Goal: Navigation & Orientation: Understand site structure

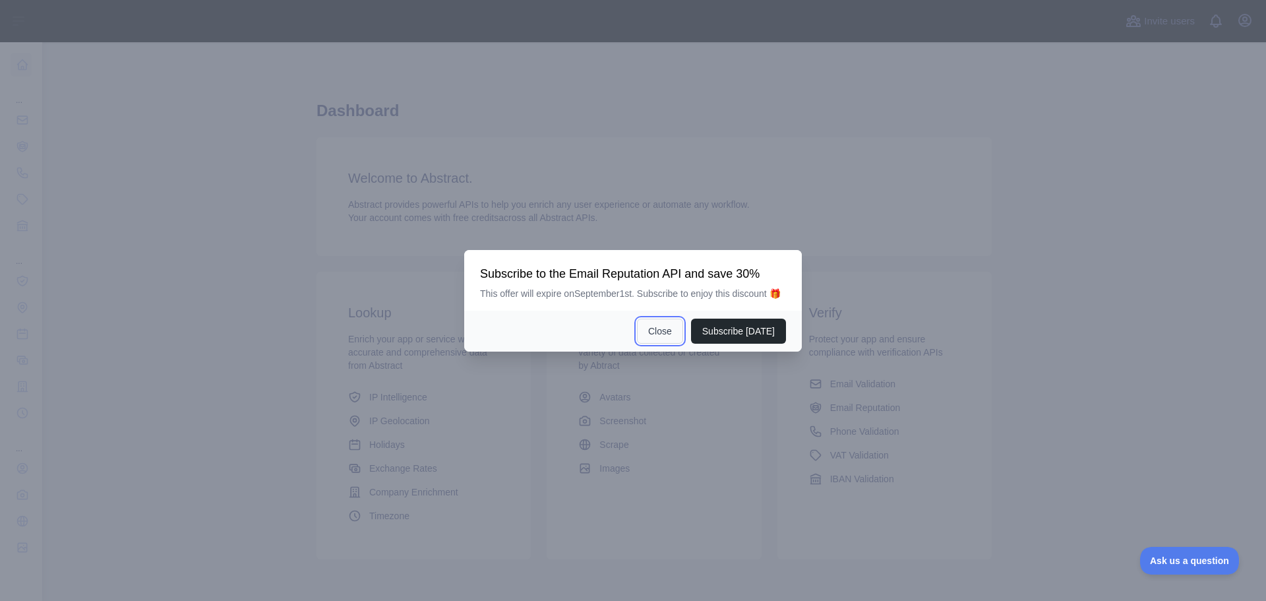
click at [670, 333] on button "Close" at bounding box center [660, 330] width 46 height 25
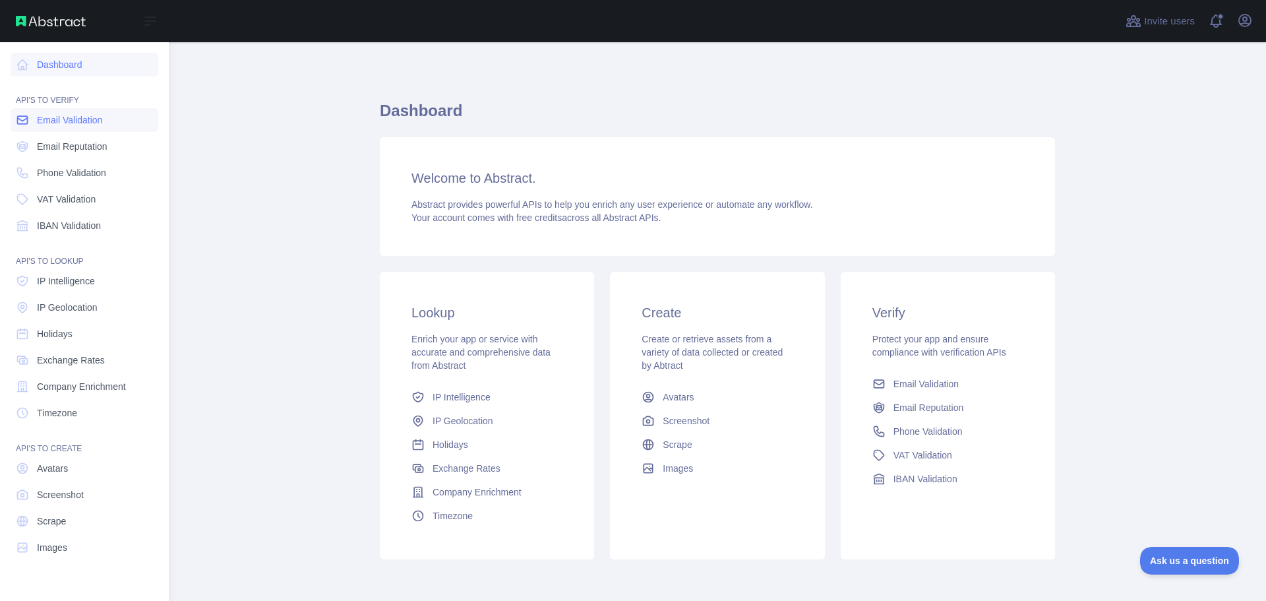
click at [60, 120] on span "Email Validation" at bounding box center [69, 119] width 65 height 13
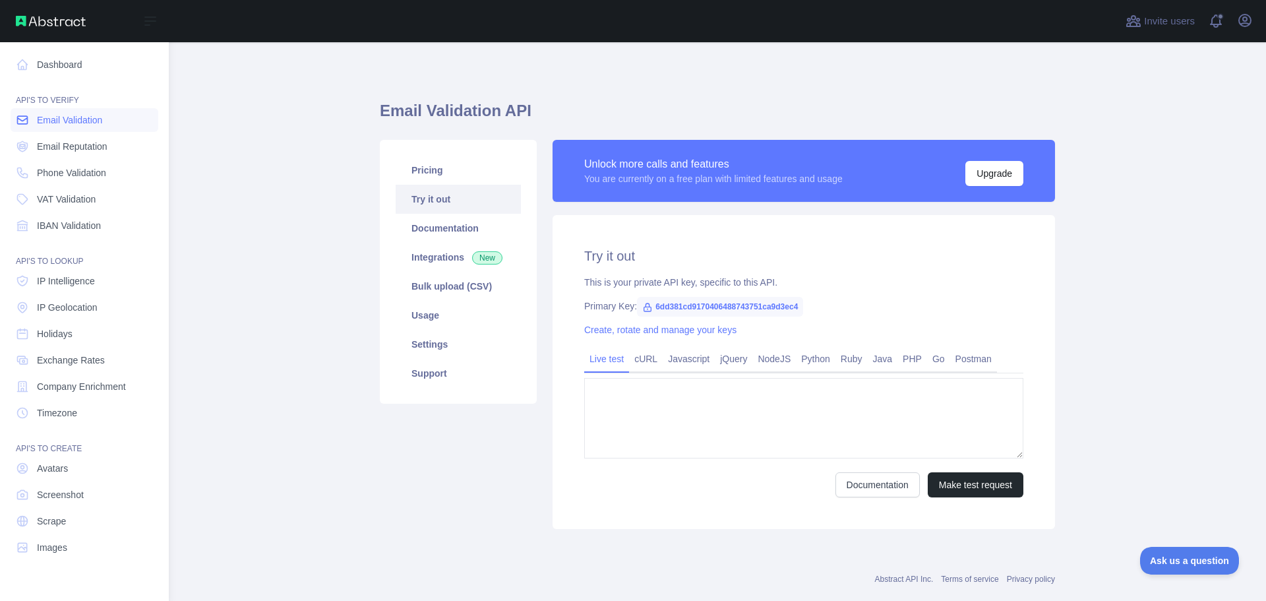
type textarea "**********"
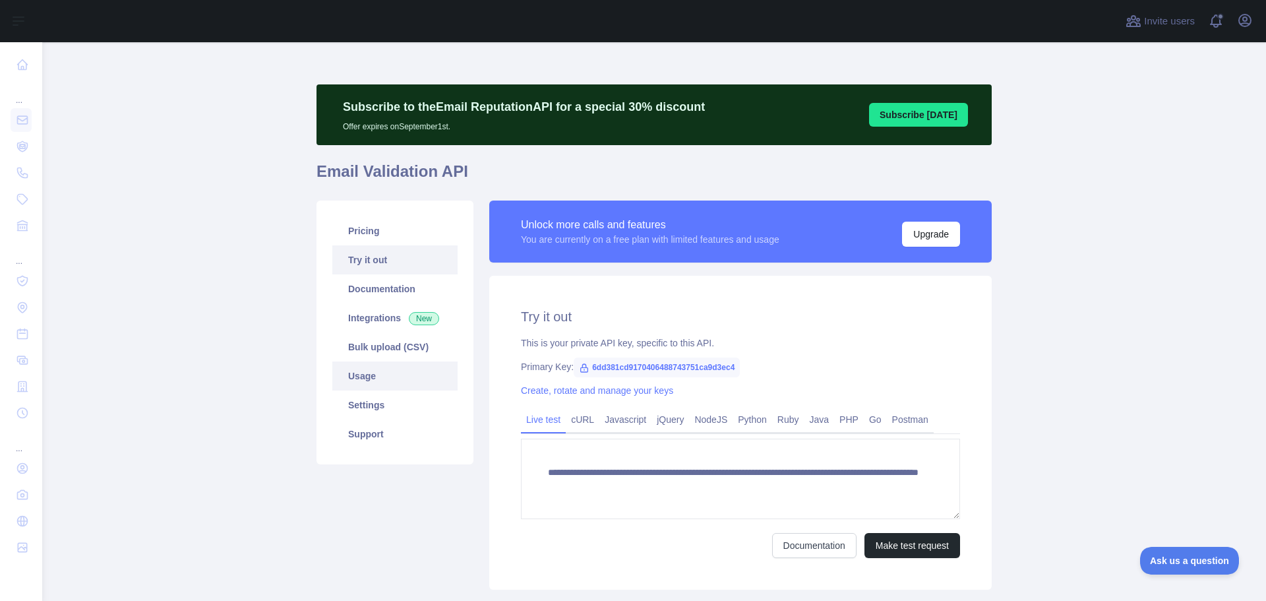
click at [352, 379] on link "Usage" at bounding box center [394, 375] width 125 height 29
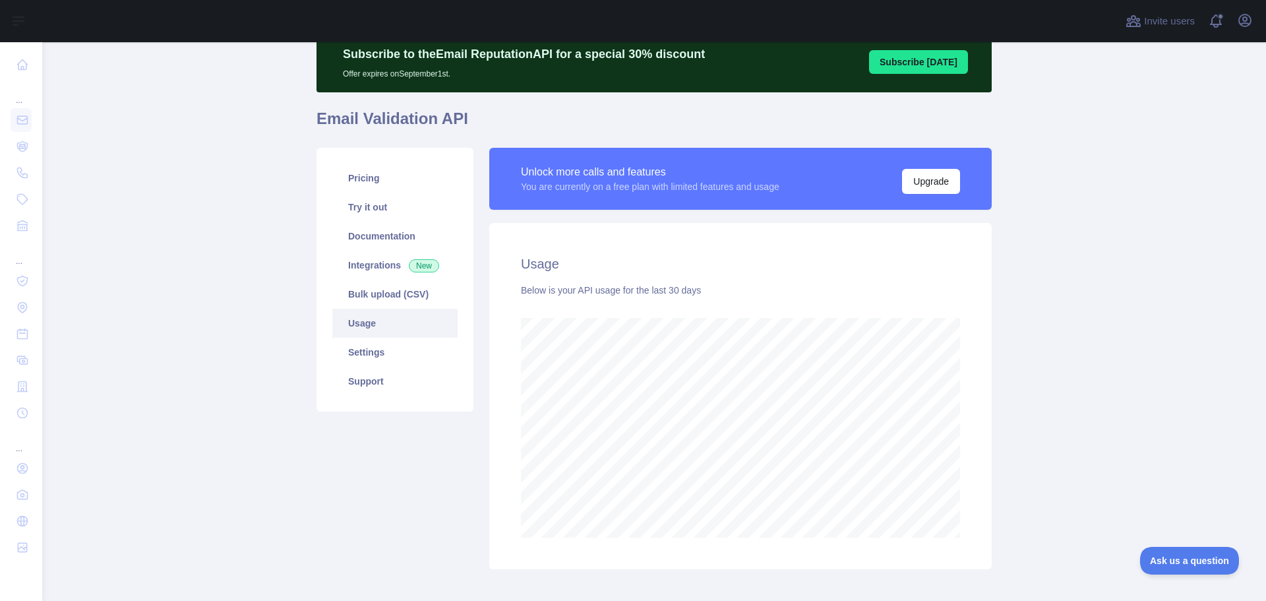
scroll to position [558, 1214]
click at [940, 185] on button "Upgrade" at bounding box center [931, 181] width 58 height 25
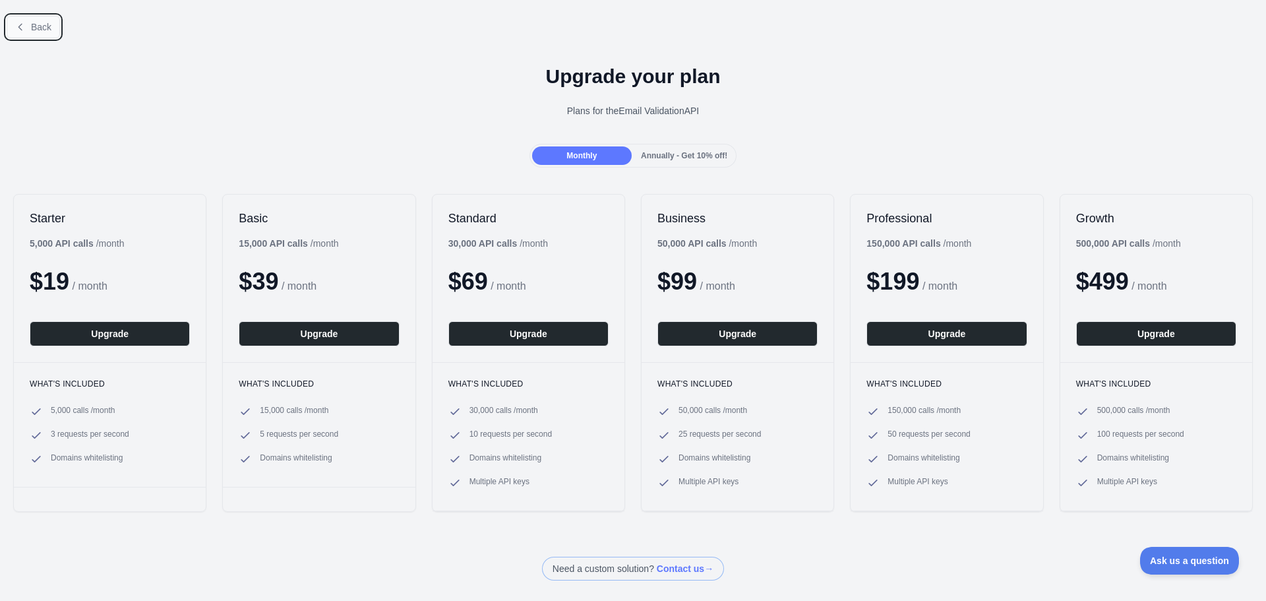
click at [16, 16] on button "Back" at bounding box center [33, 27] width 53 height 22
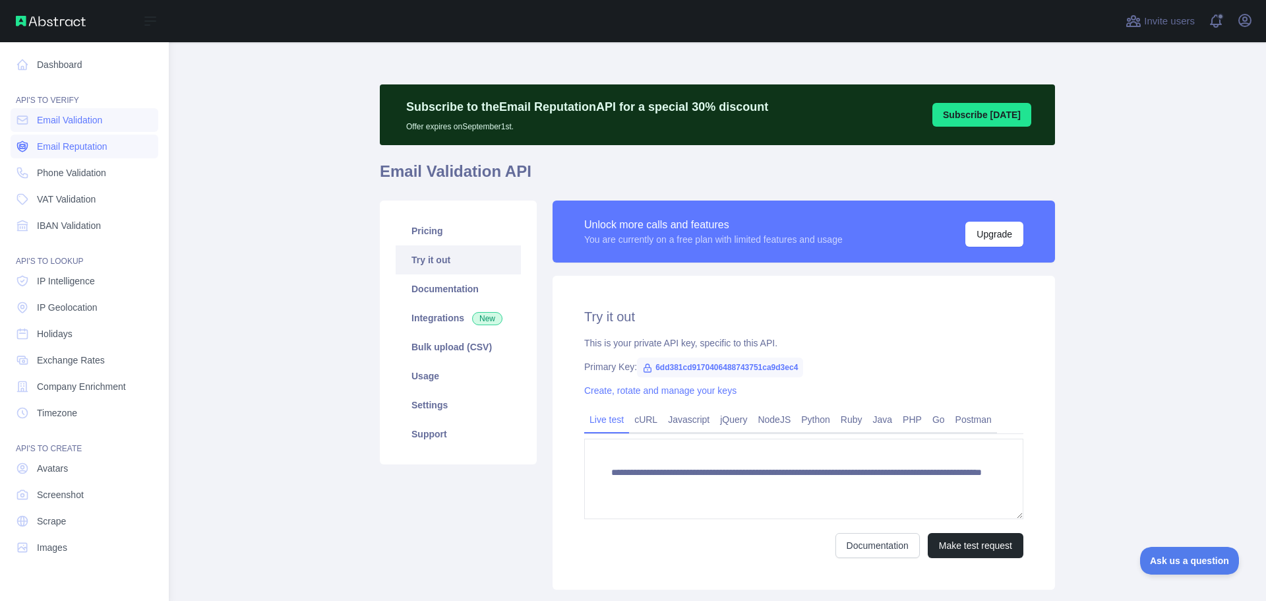
click at [105, 154] on link "Email Reputation" at bounding box center [85, 146] width 148 height 24
click at [98, 132] on nav "Dashboard API'S TO VERIFY Email Validation Email Reputation Phone Validation VA…" at bounding box center [85, 310] width 148 height 537
click at [96, 120] on span "Email Validation" at bounding box center [69, 119] width 65 height 13
click at [100, 150] on span "Email Reputation" at bounding box center [72, 146] width 71 height 13
click at [106, 176] on span "Phone Validation" at bounding box center [71, 172] width 69 height 13
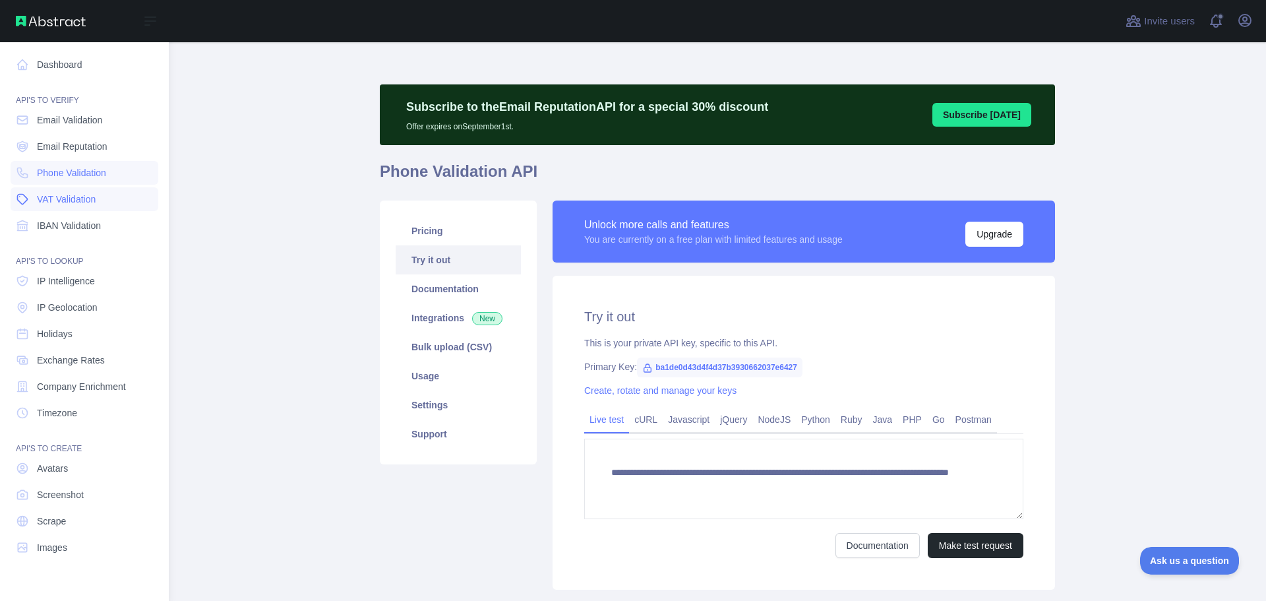
click at [107, 191] on link "VAT Validation" at bounding box center [85, 199] width 148 height 24
click at [104, 221] on link "IBAN Validation" at bounding box center [85, 226] width 148 height 24
click at [141, 21] on button "Open sidebar" at bounding box center [150, 21] width 37 height 16
click at [1219, 16] on span at bounding box center [1220, 16] width 7 height 7
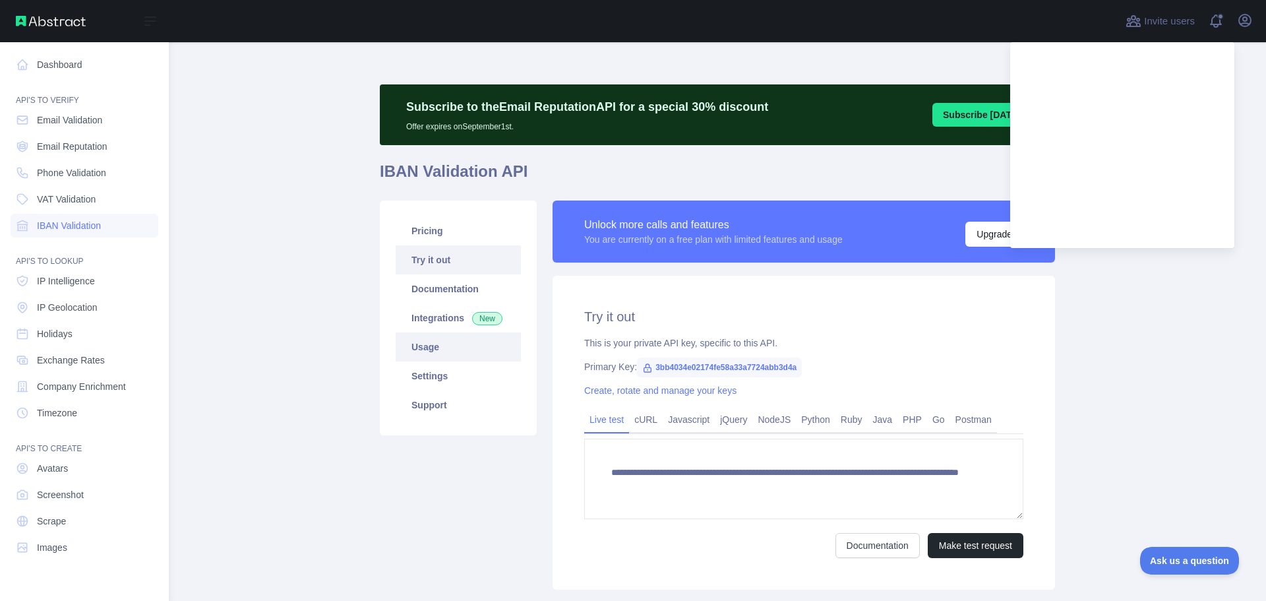
click at [430, 351] on link "Usage" at bounding box center [458, 346] width 125 height 29
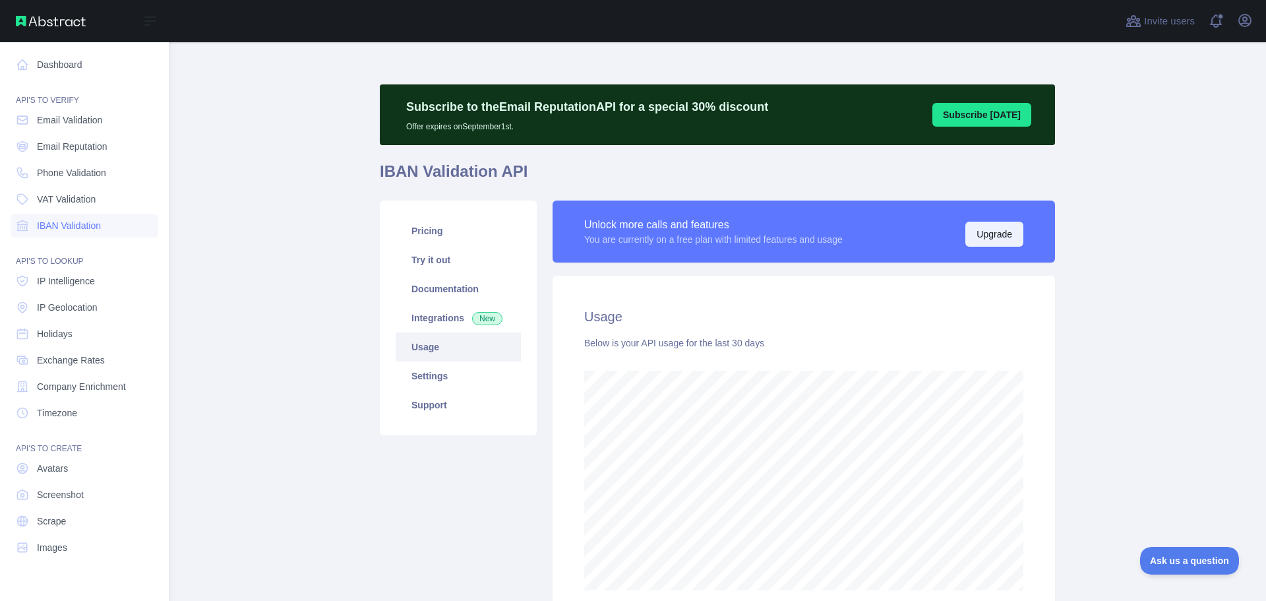
click at [987, 234] on button "Upgrade" at bounding box center [994, 234] width 58 height 25
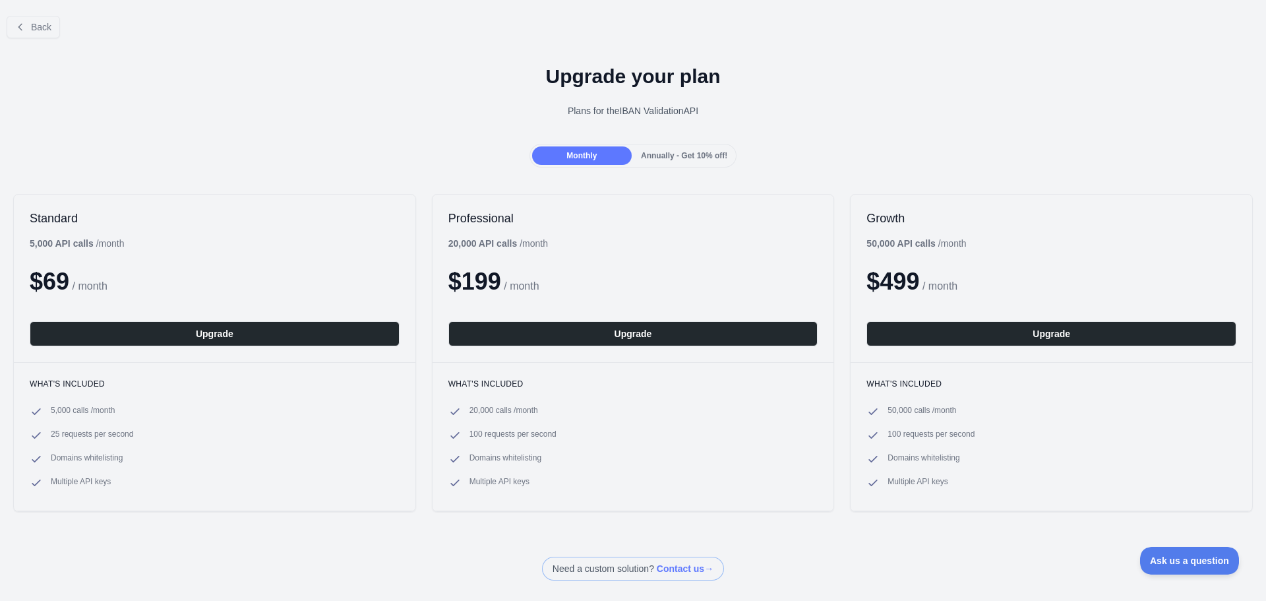
click at [674, 159] on span "Annually - Get 10% off!" at bounding box center [684, 155] width 86 height 9
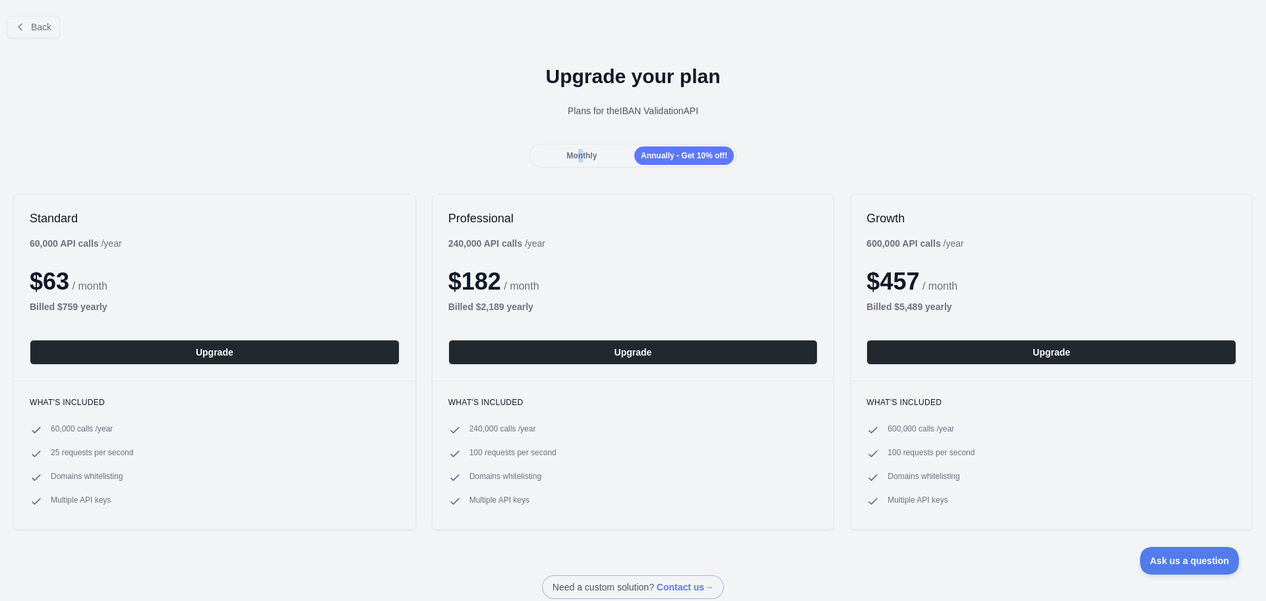
click at [576, 154] on span "Monthly" at bounding box center [581, 155] width 30 height 9
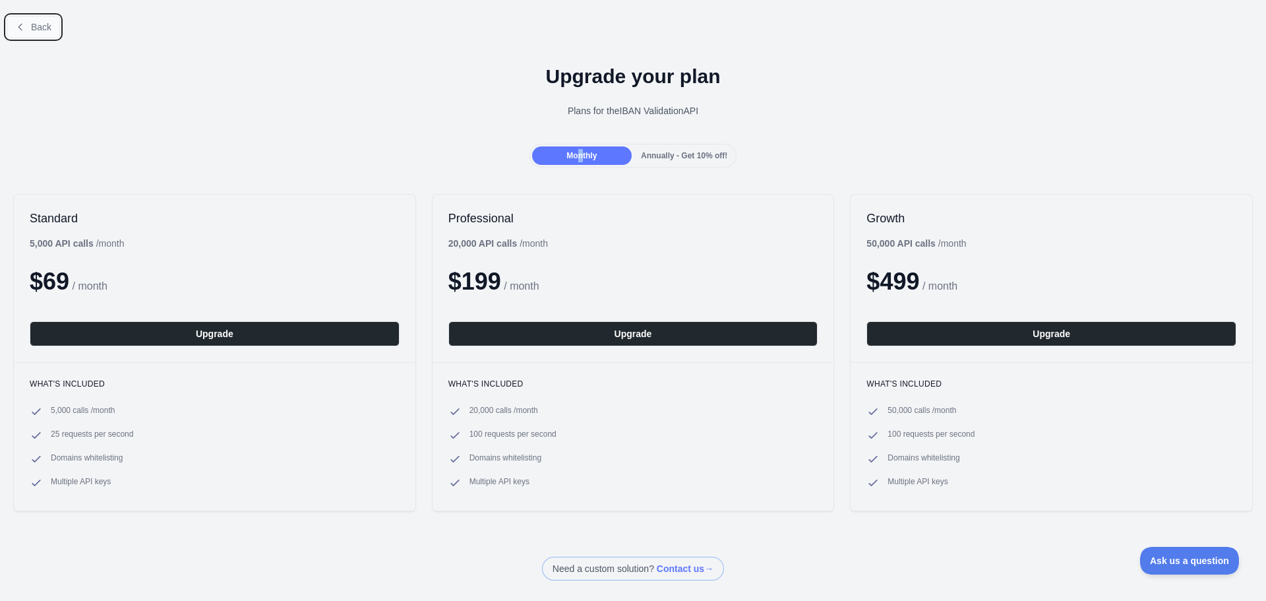
click at [28, 25] on button "Back" at bounding box center [33, 27] width 53 height 22
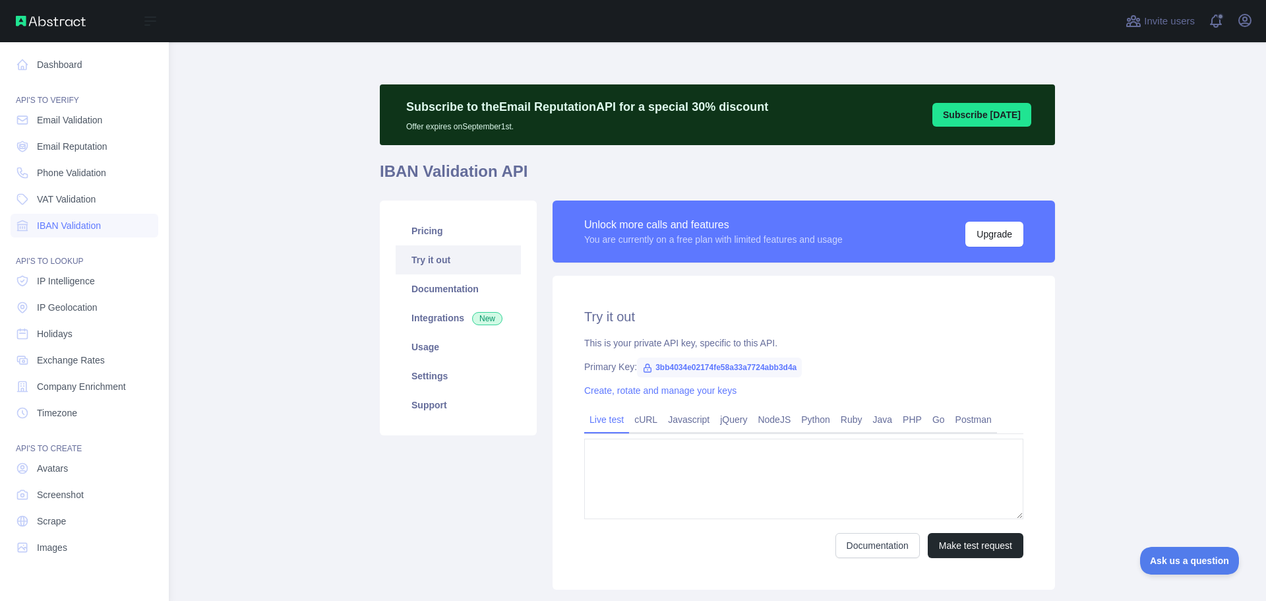
type textarea "**********"
click at [37, 76] on nav "Dashboard API'S TO VERIFY Email Validation Email Reputation Phone Validation VA…" at bounding box center [85, 310] width 148 height 537
click at [38, 69] on link "Dashboard" at bounding box center [85, 65] width 148 height 24
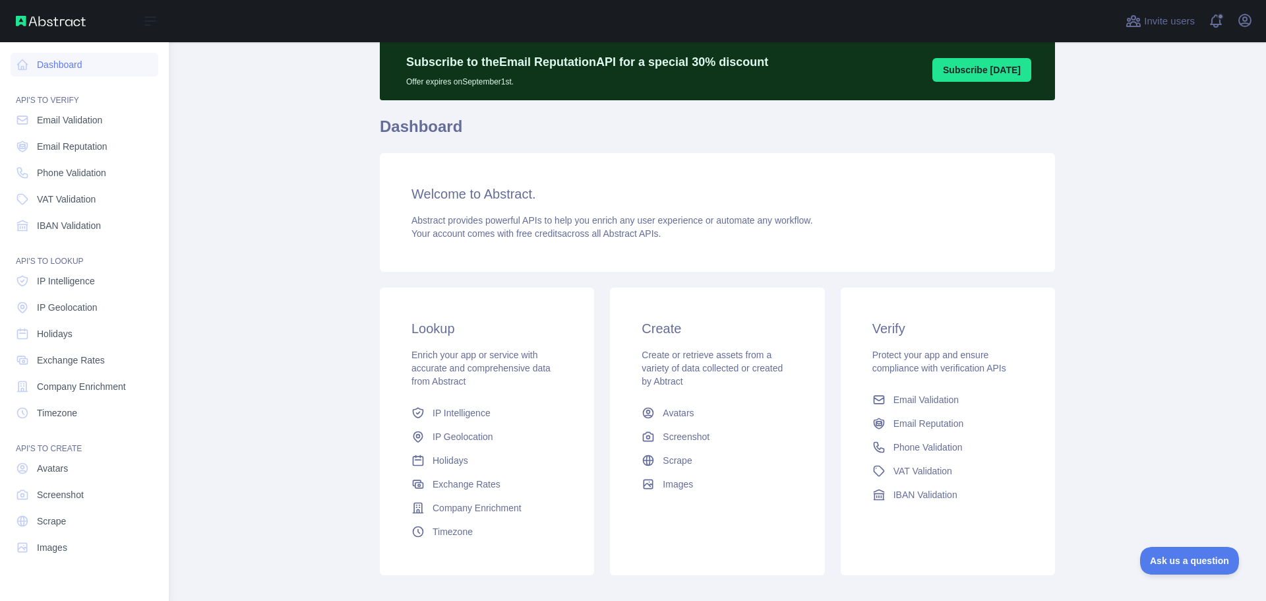
scroll to position [117, 0]
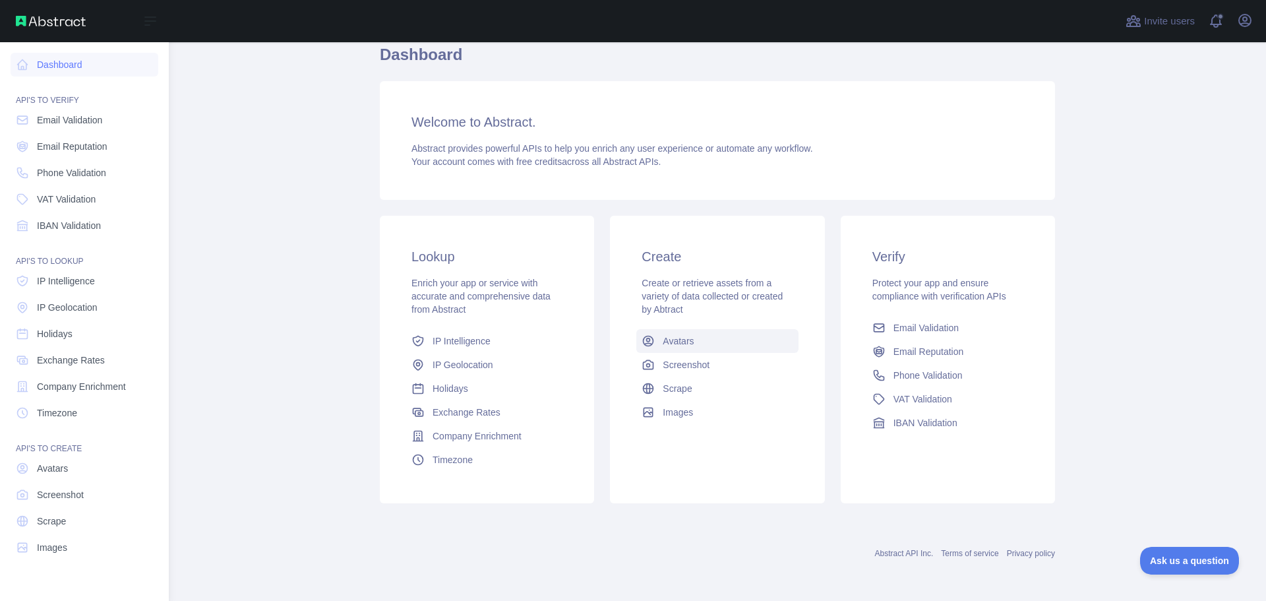
click at [656, 340] on link "Avatars" at bounding box center [717, 341] width 162 height 24
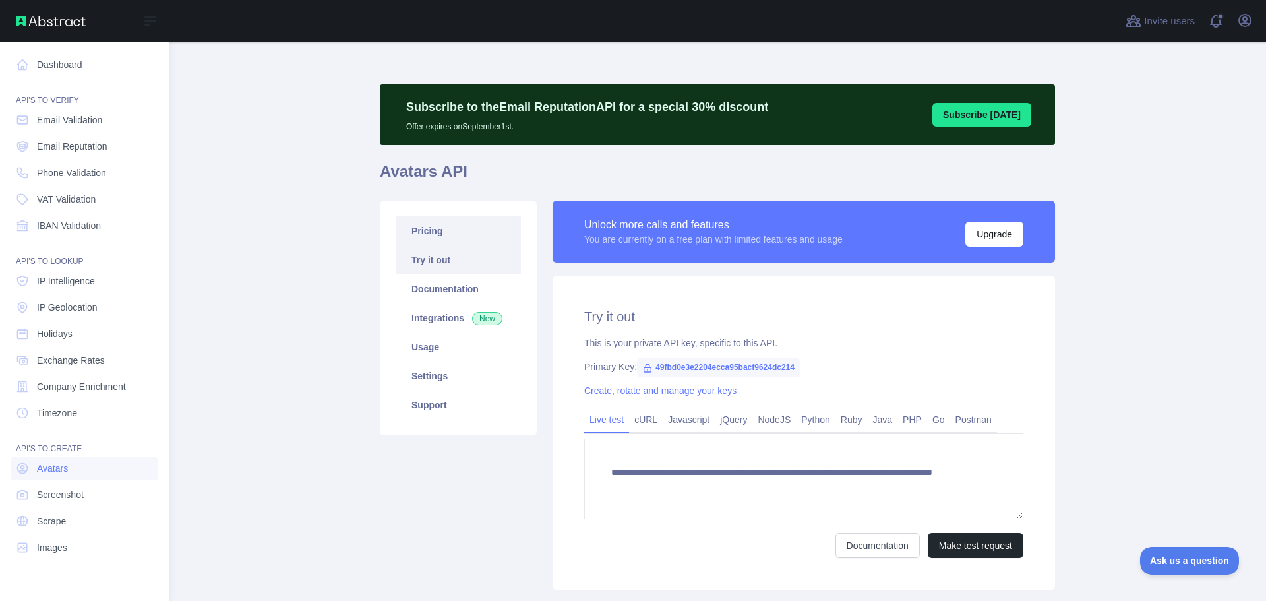
click at [446, 233] on link "Pricing" at bounding box center [458, 230] width 125 height 29
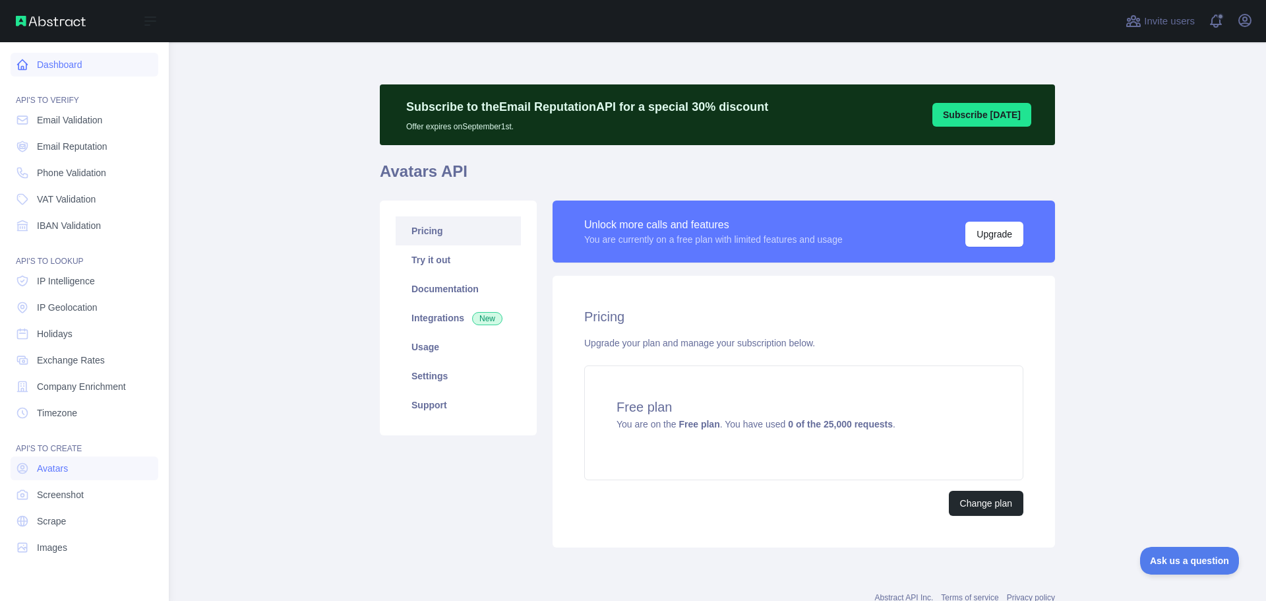
click at [116, 53] on link "Dashboard" at bounding box center [85, 65] width 148 height 24
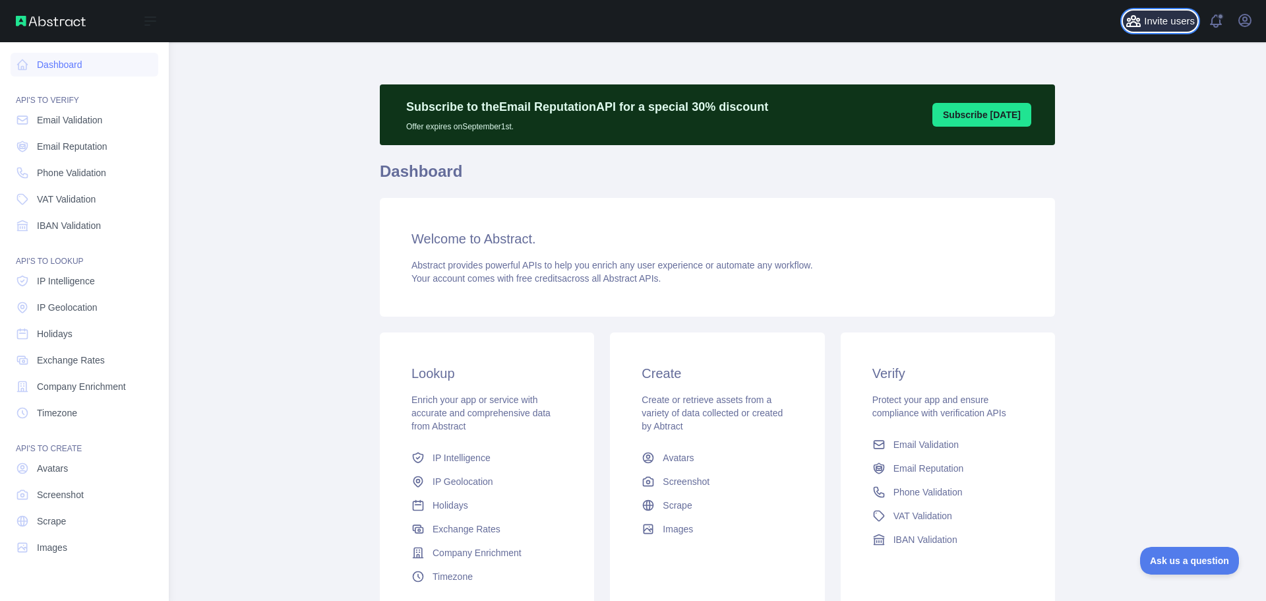
click at [1156, 12] on button "Invite users" at bounding box center [1160, 21] width 74 height 21
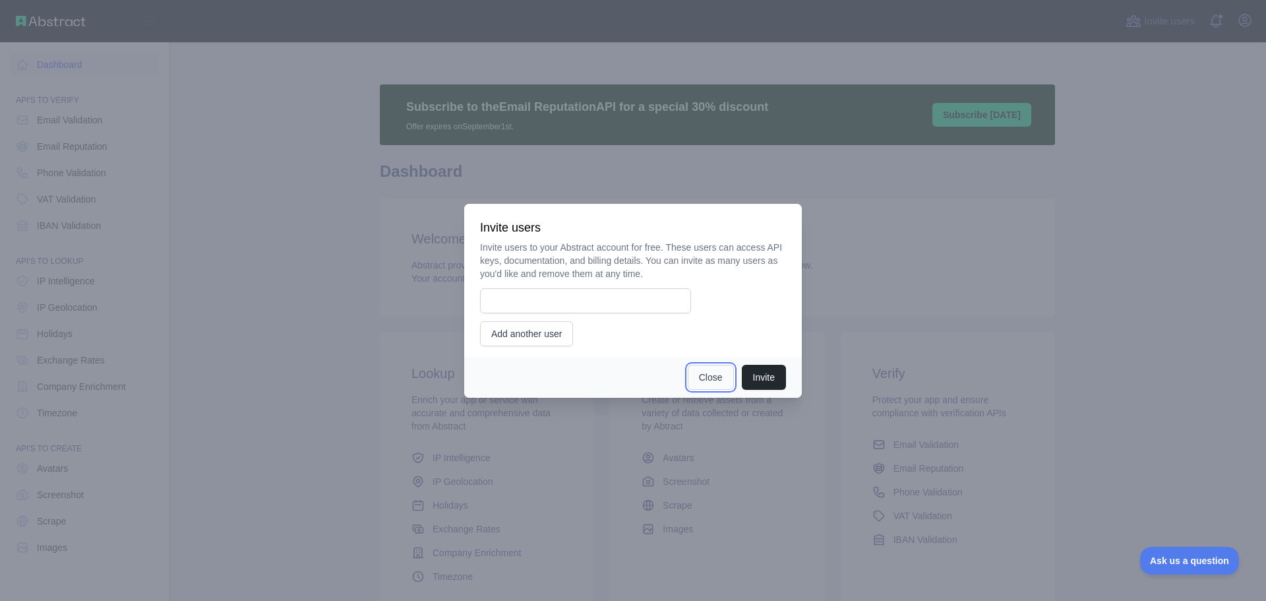
click at [703, 378] on button "Close" at bounding box center [711, 377] width 46 height 25
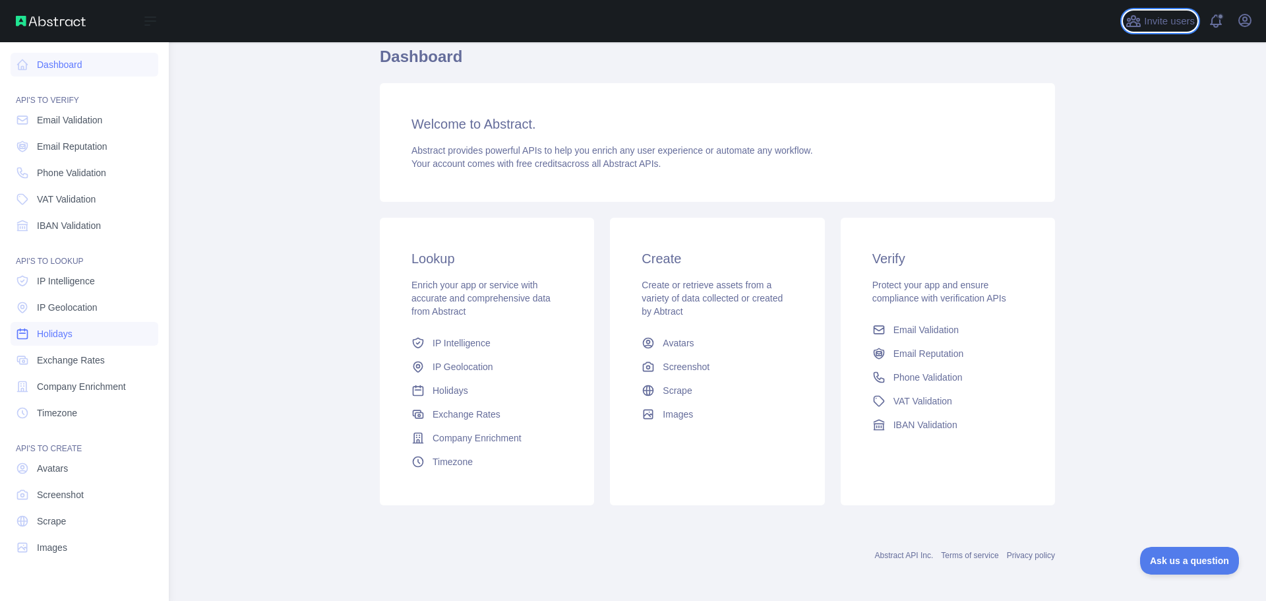
scroll to position [117, 0]
